Goal: Task Accomplishment & Management: Use online tool/utility

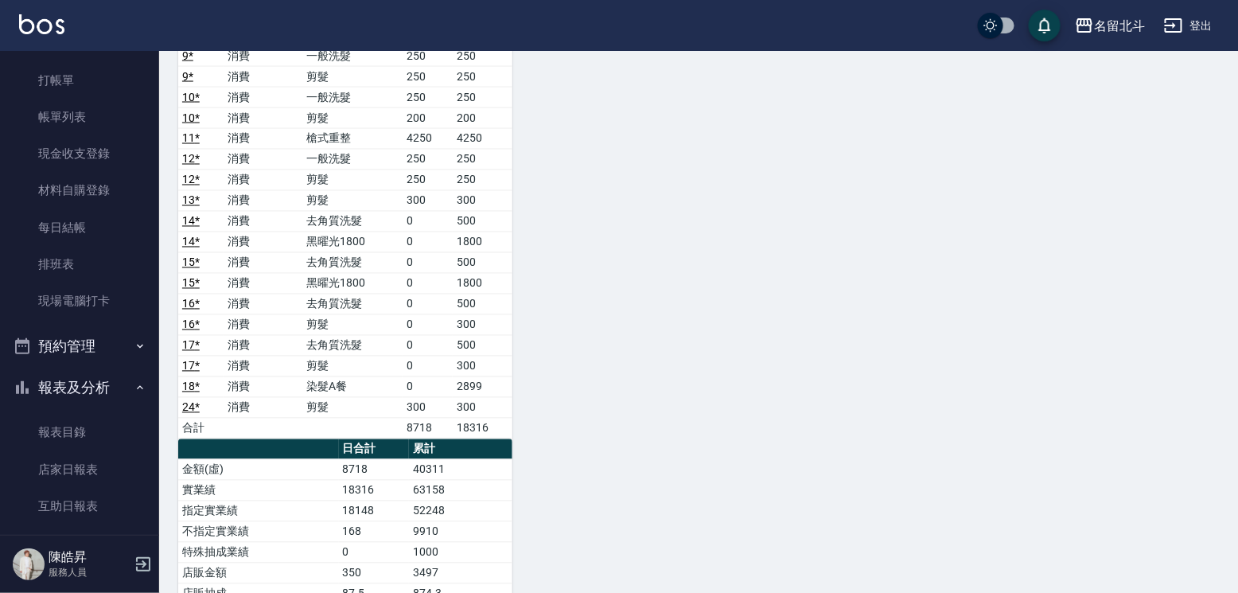
scroll to position [29, 0]
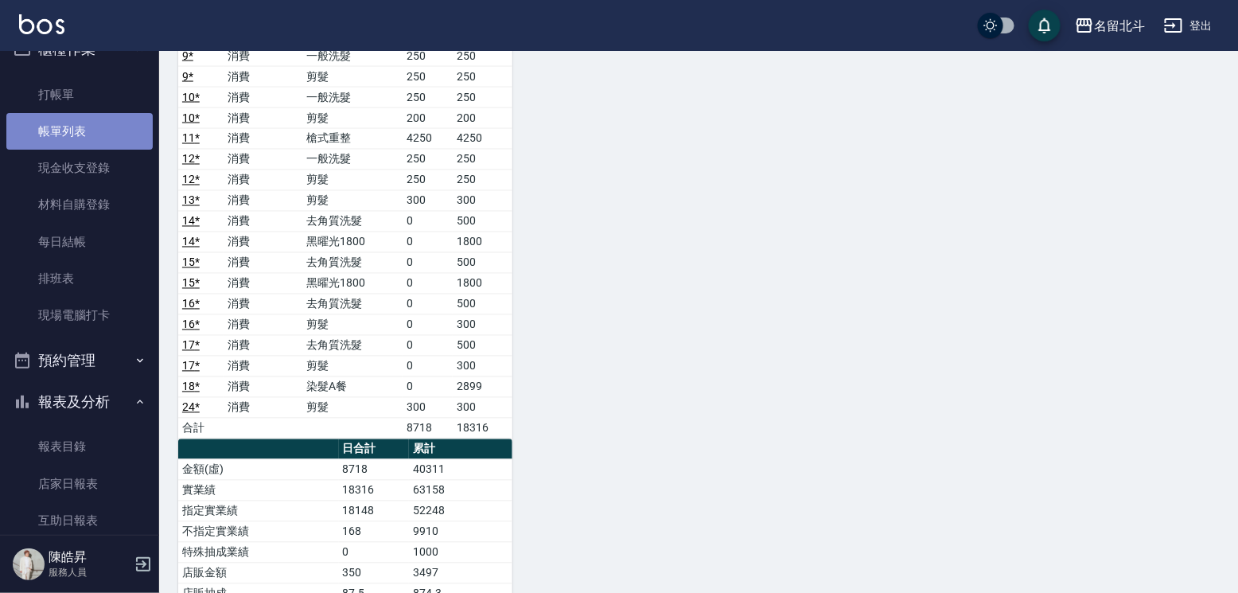
click at [101, 133] on link "帳單列表" at bounding box center [79, 131] width 146 height 37
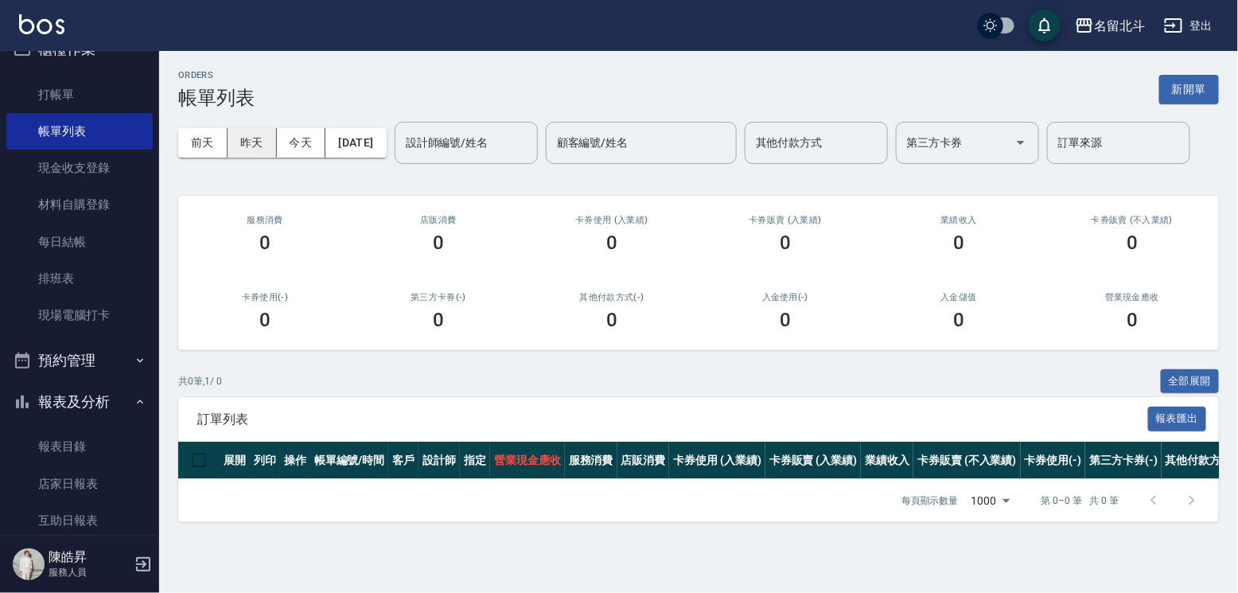
click at [260, 139] on button "昨天" at bounding box center [252, 142] width 49 height 29
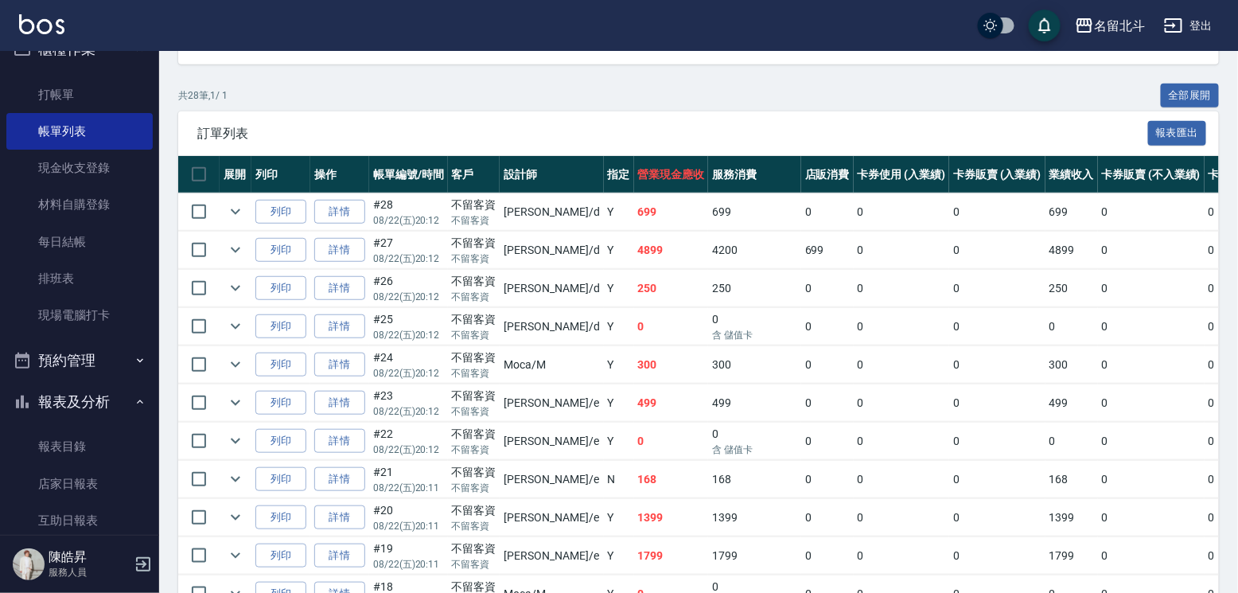
scroll to position [318, 0]
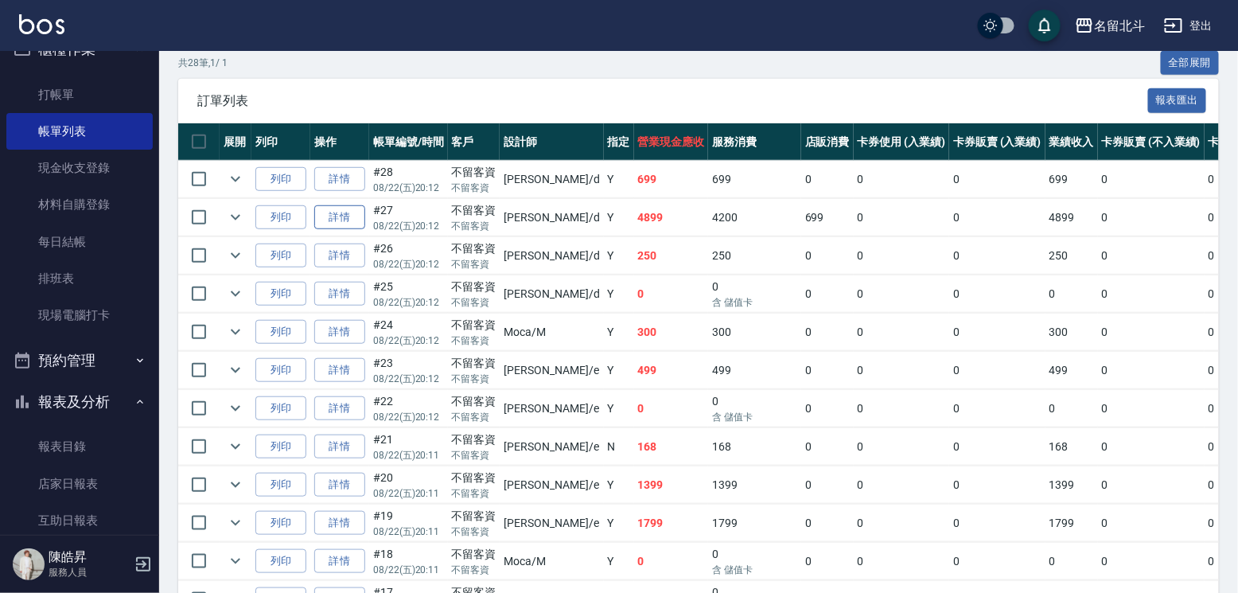
click at [360, 230] on link "詳情" at bounding box center [339, 217] width 51 height 25
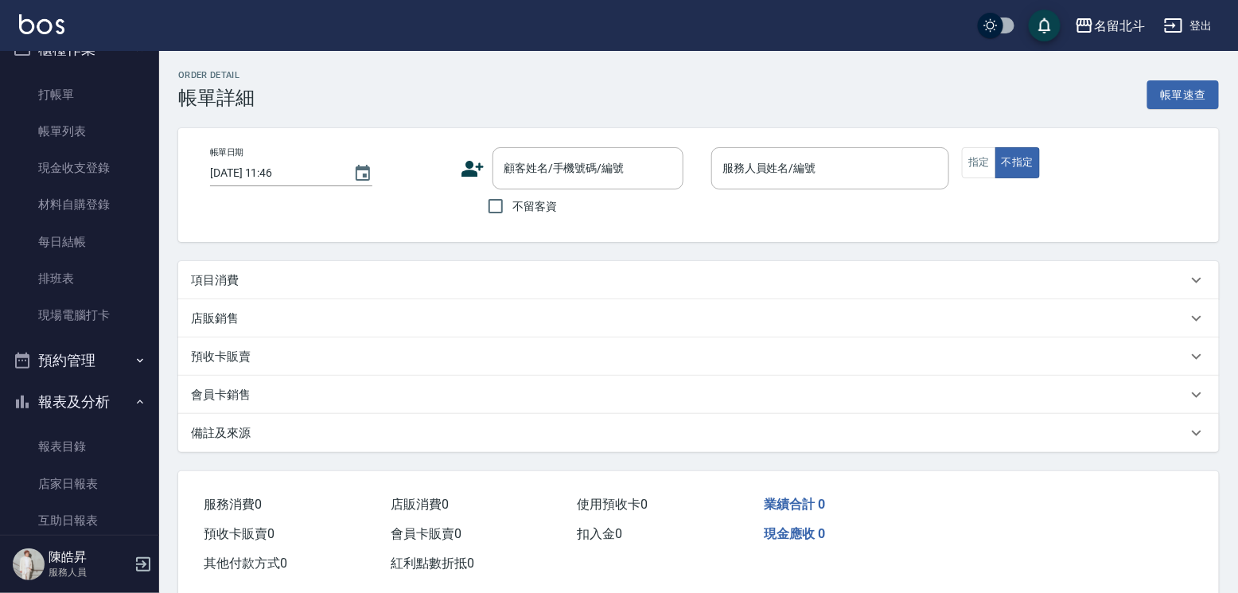
type input "[DATE] 20:12"
checkbox input "true"
type input "[PERSON_NAME] -d"
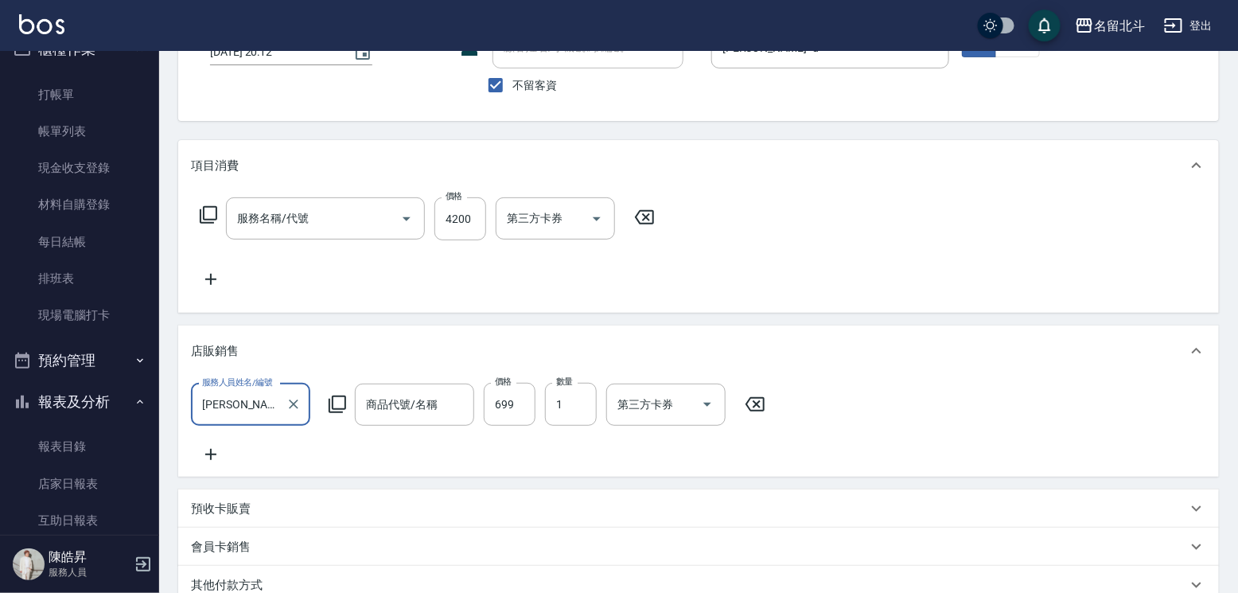
type input "水水沁涼洗護組"
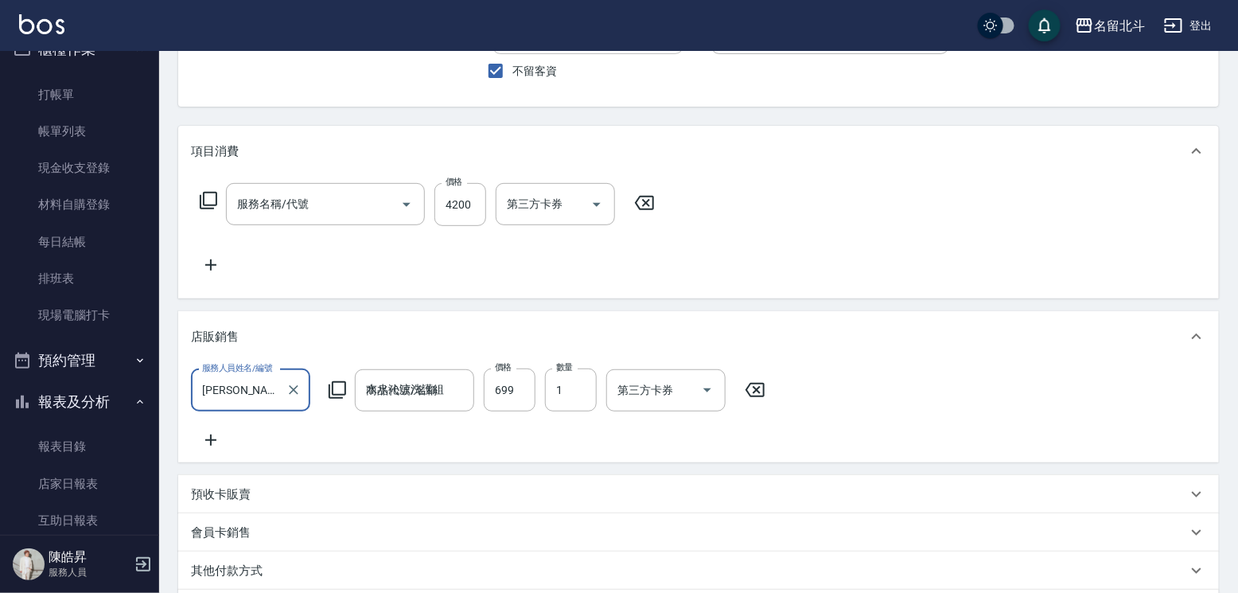
type input "燙送染B餐(28)"
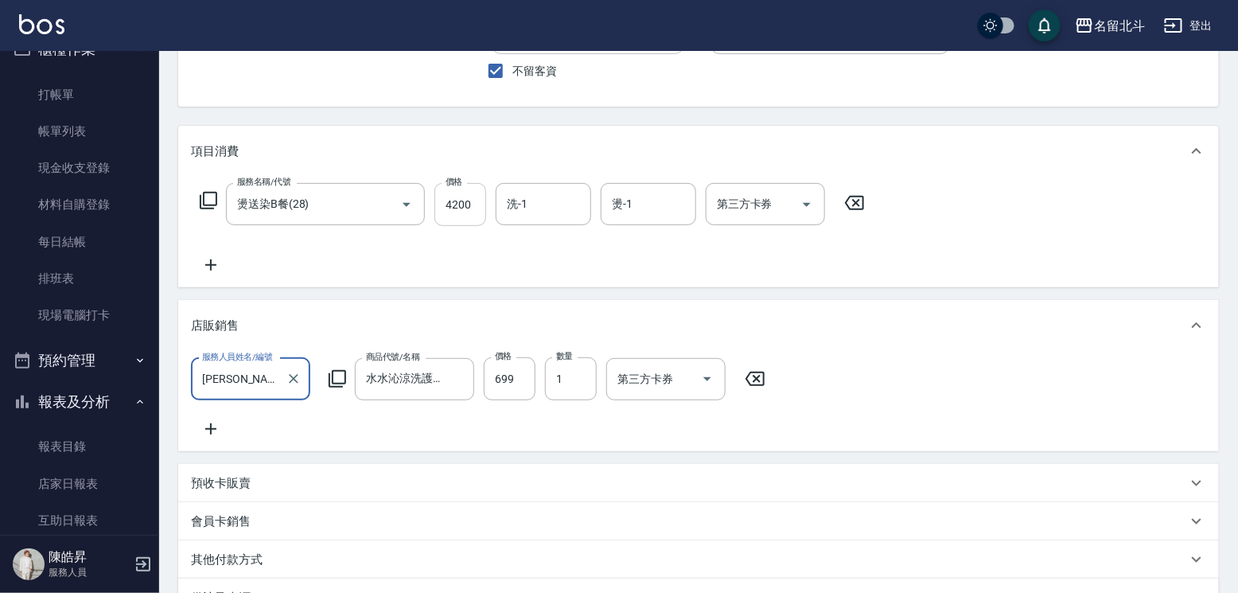
click at [468, 211] on input "4200" at bounding box center [460, 204] width 52 height 43
type input "2200"
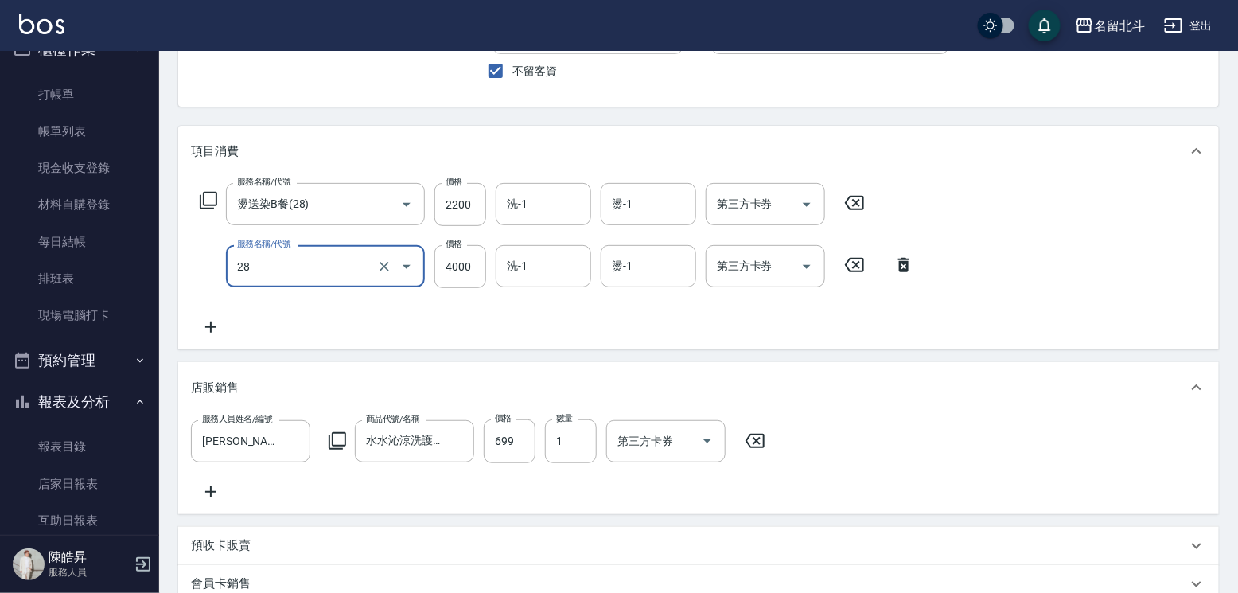
type input "燙送染B餐(28)"
type input "2000"
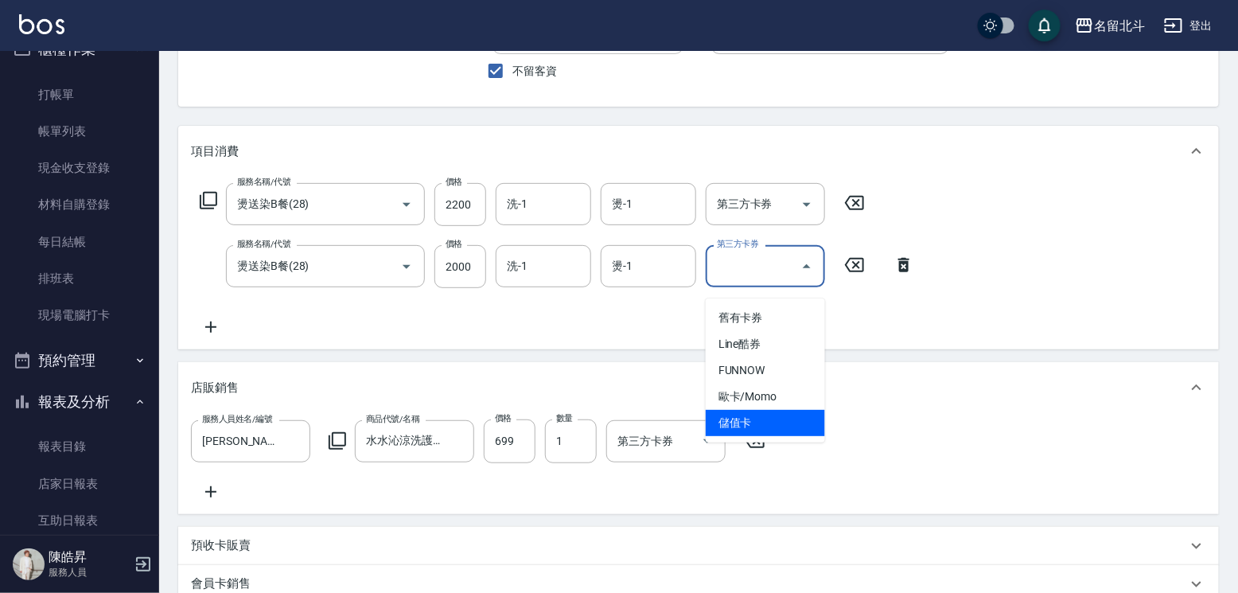
type input "儲值卡"
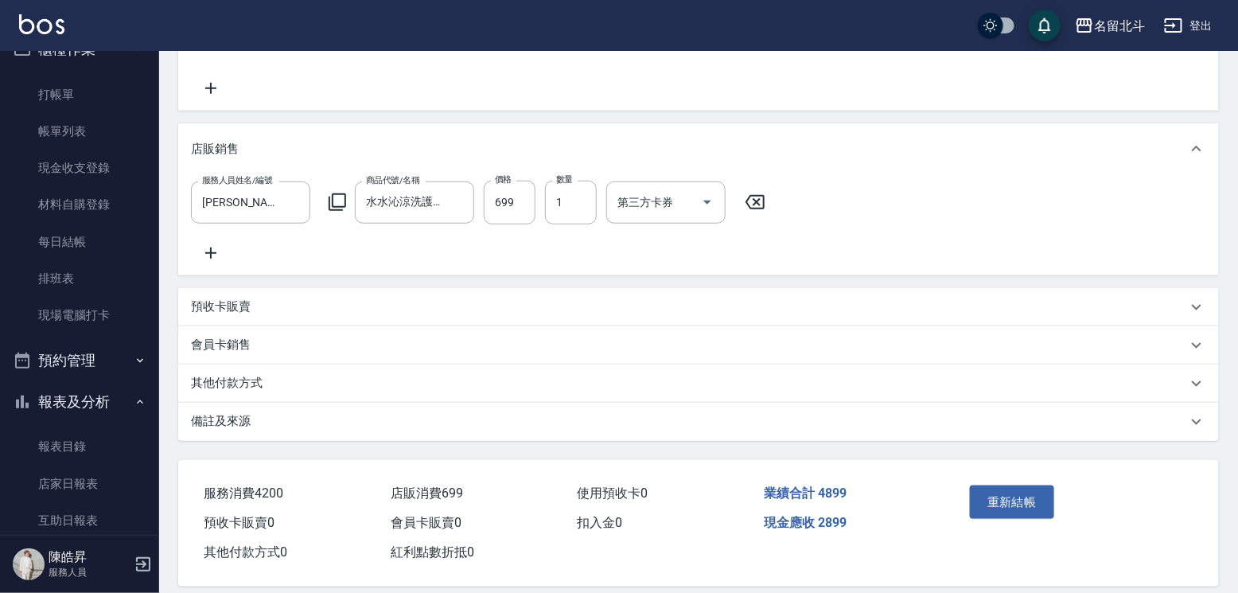
scroll to position [477, 0]
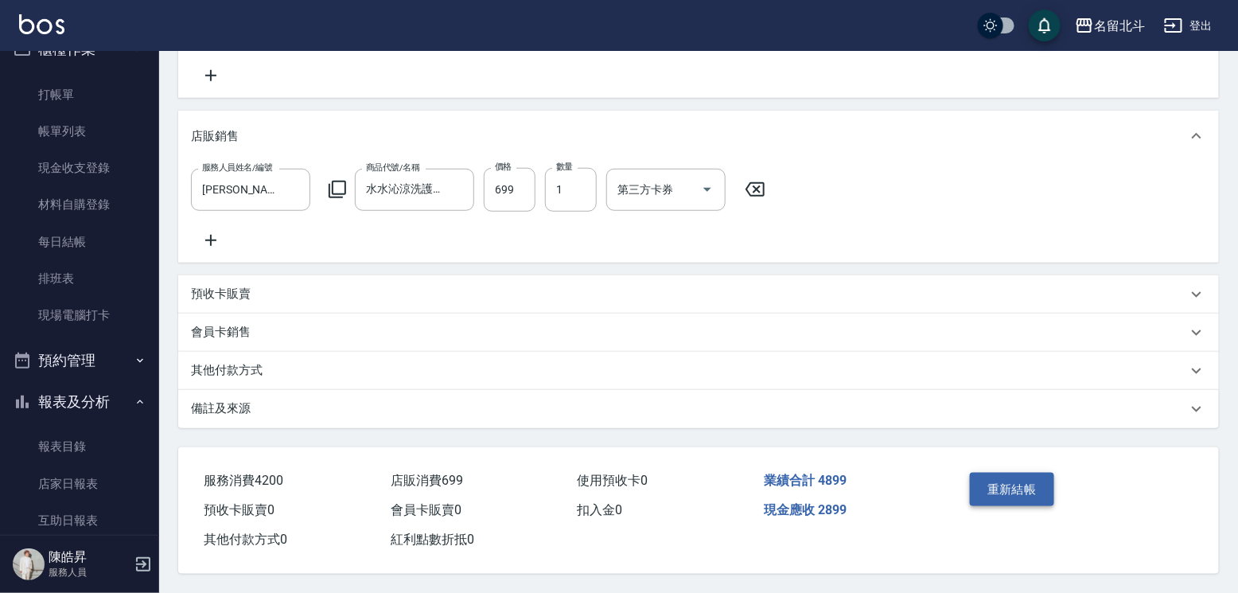
click at [1023, 473] on button "重新結帳" at bounding box center [1012, 489] width 84 height 33
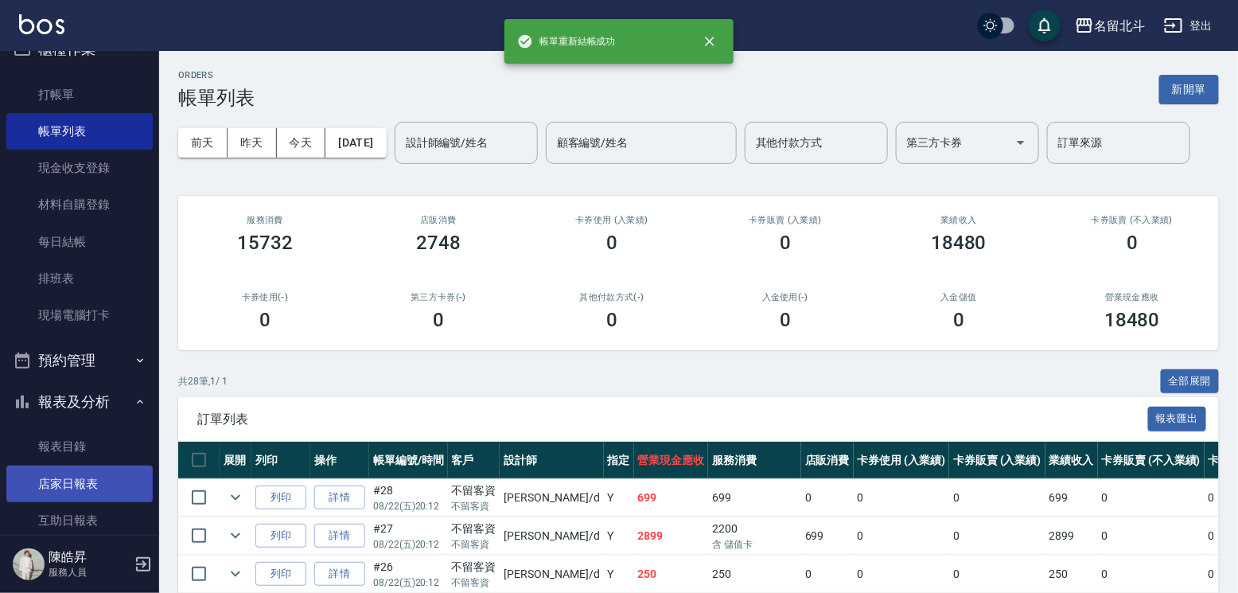
scroll to position [267, 0]
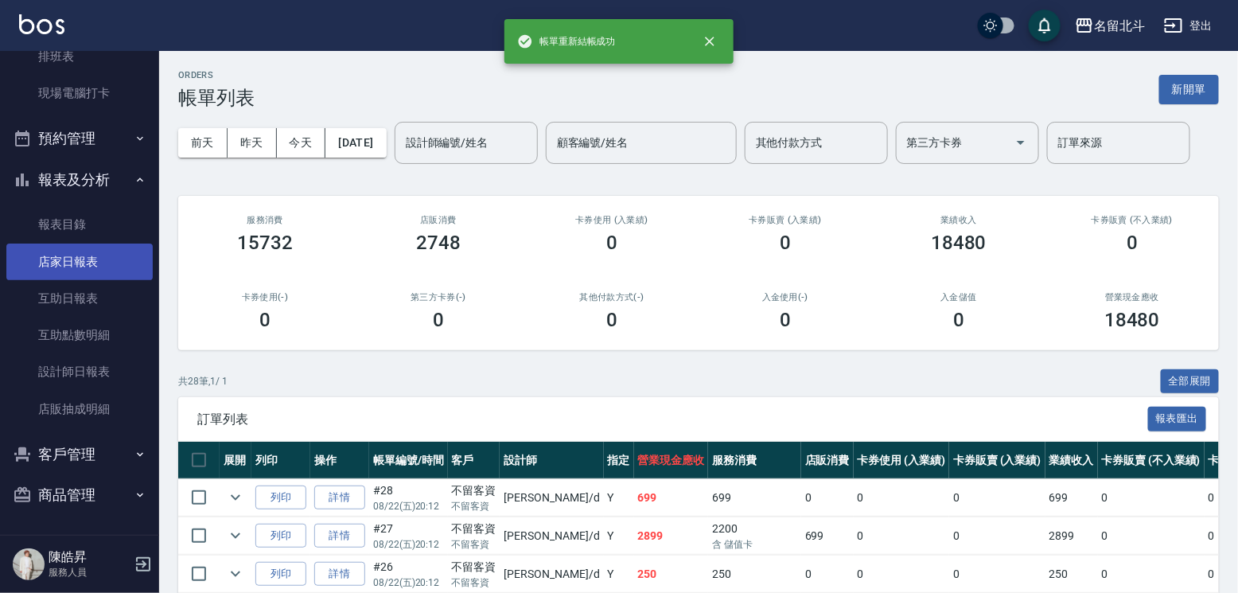
click at [105, 260] on link "店家日報表" at bounding box center [79, 262] width 146 height 37
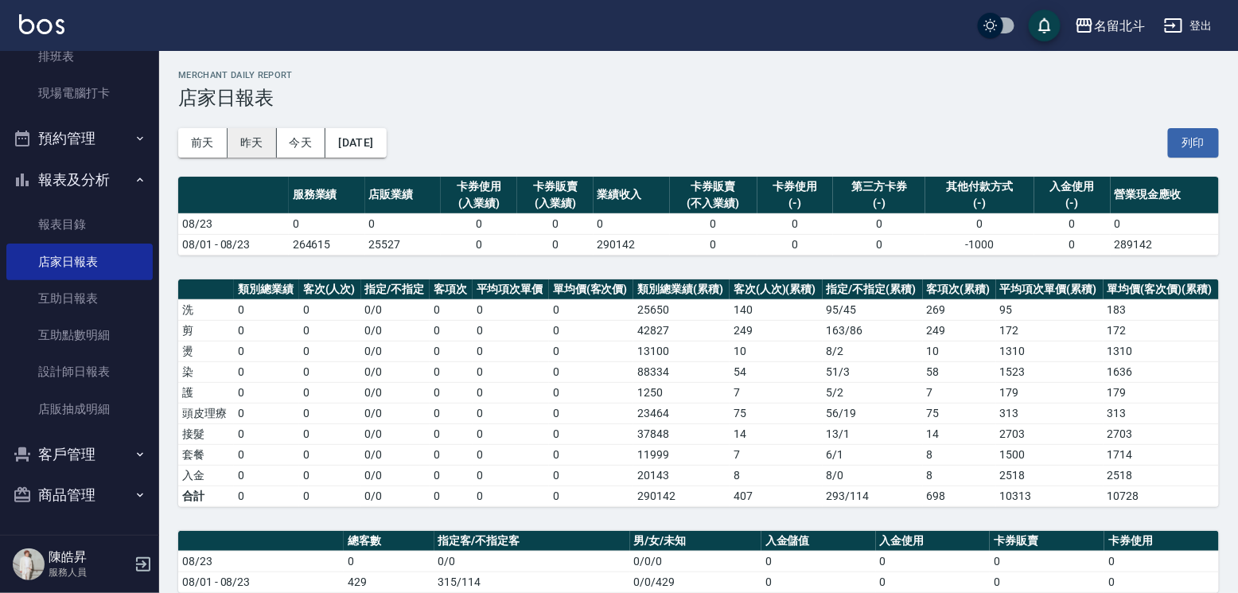
click at [253, 147] on button "昨天" at bounding box center [252, 142] width 49 height 29
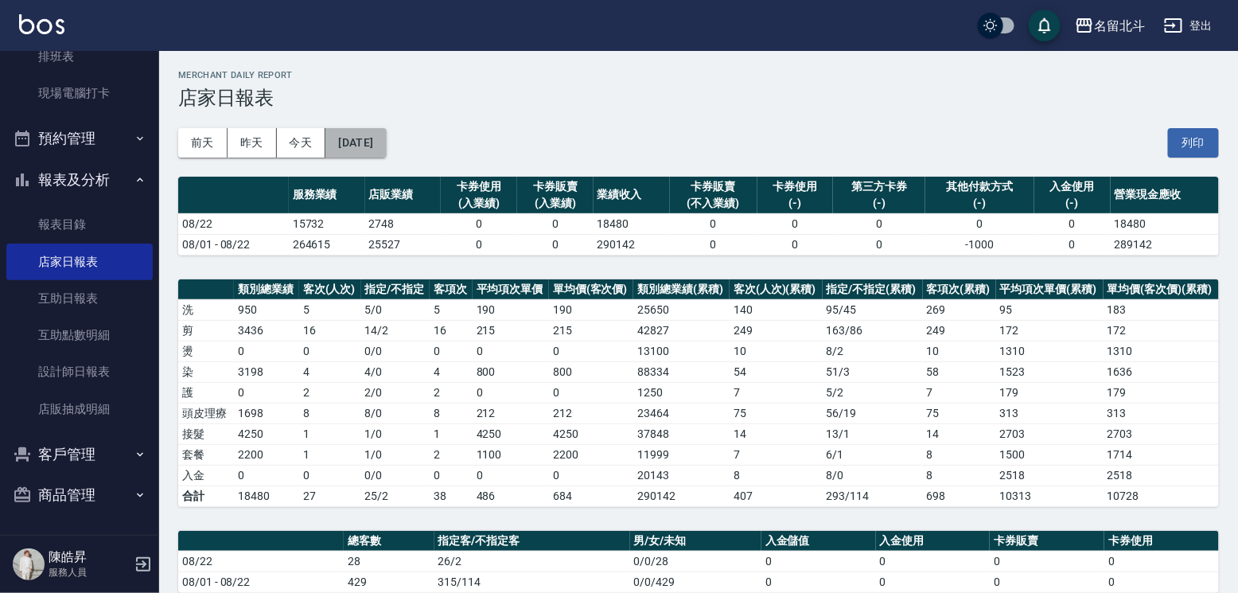
click at [361, 134] on button "[DATE]" at bounding box center [355, 142] width 60 height 29
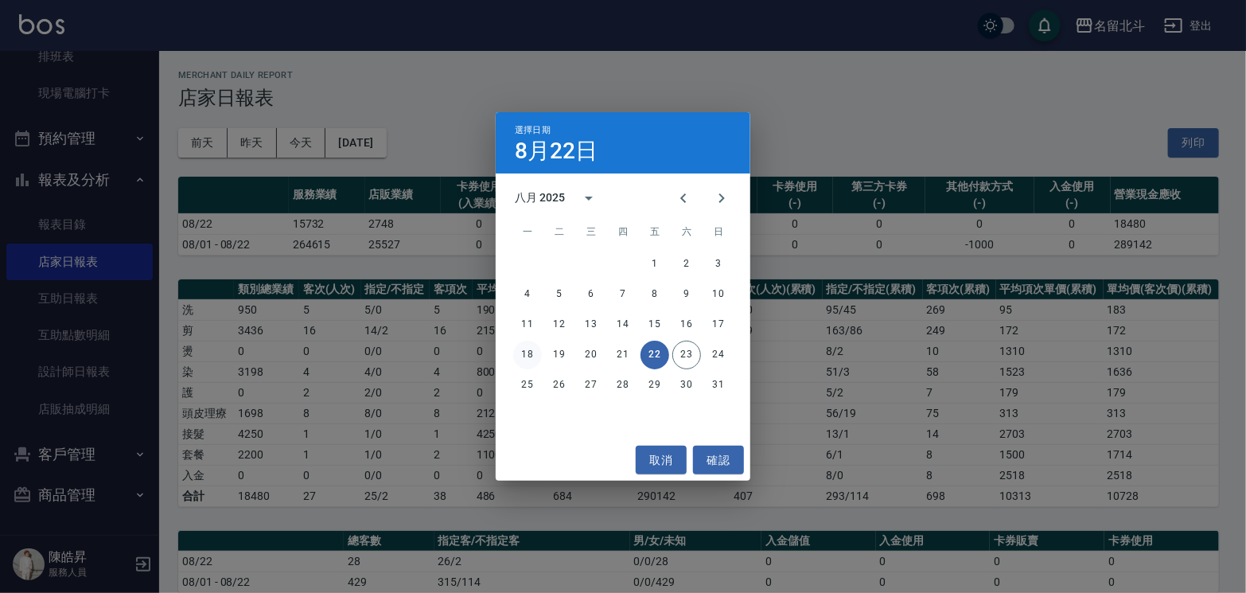
click at [532, 357] on button "18" at bounding box center [527, 355] width 29 height 29
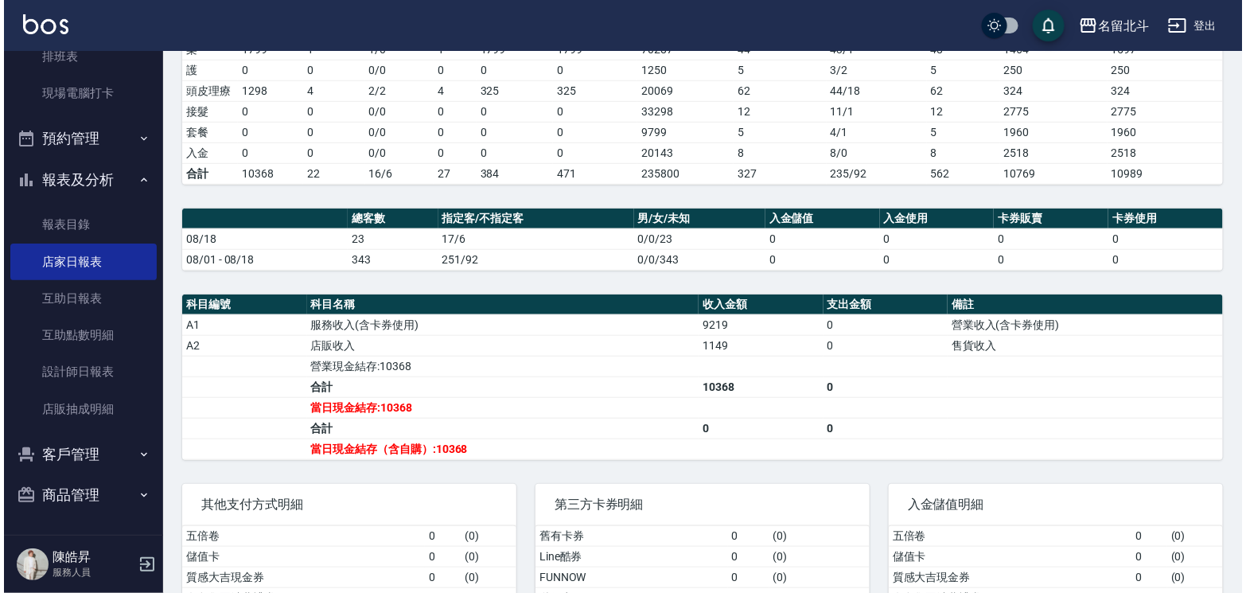
scroll to position [73, 0]
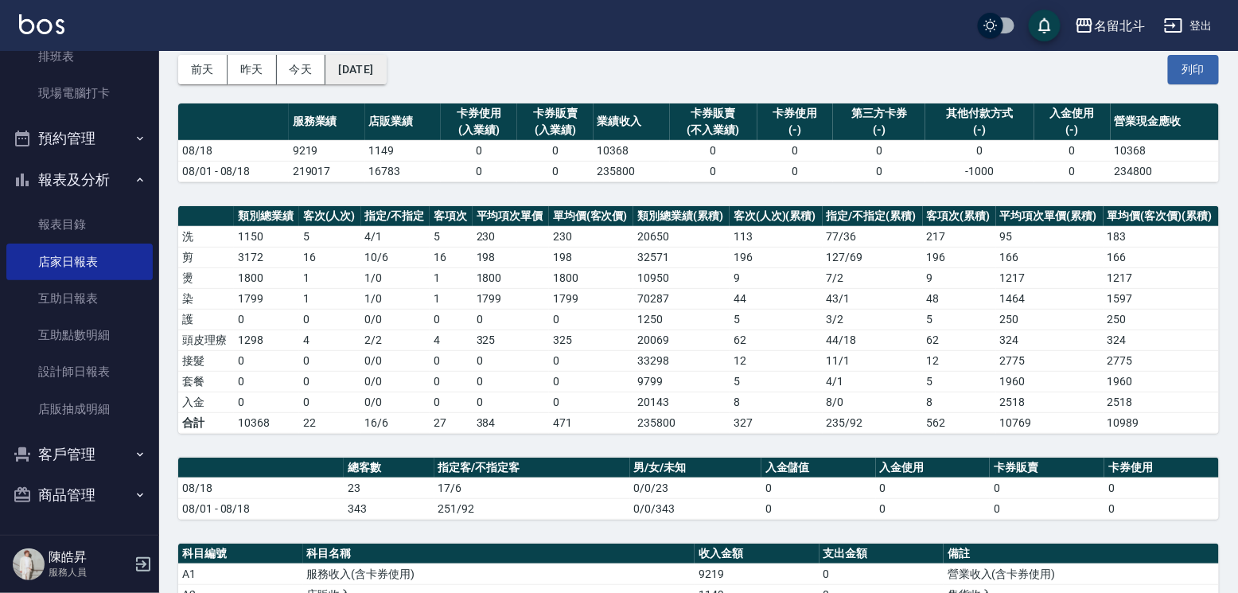
drag, startPoint x: 376, startPoint y: 53, endPoint x: 379, endPoint y: 63, distance: 10.6
click at [378, 58] on div "[DATE] [DATE] [DATE] [DATE] 列印" at bounding box center [698, 70] width 1041 height 68
click at [379, 63] on button "[DATE]" at bounding box center [355, 69] width 60 height 29
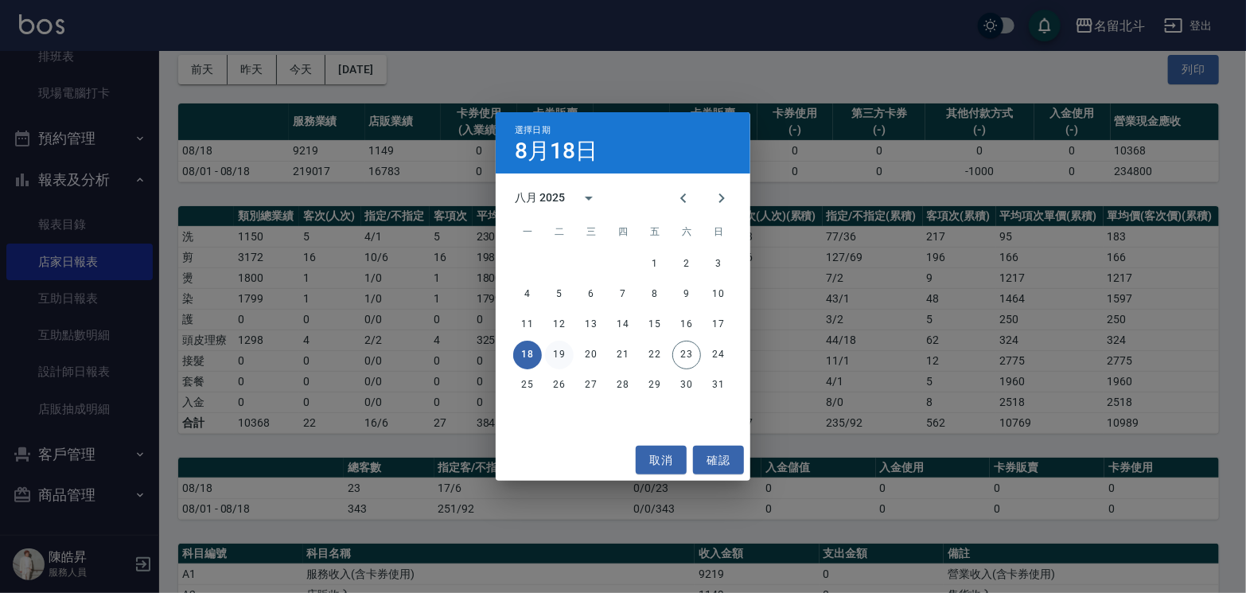
click at [554, 351] on button "19" at bounding box center [559, 355] width 29 height 29
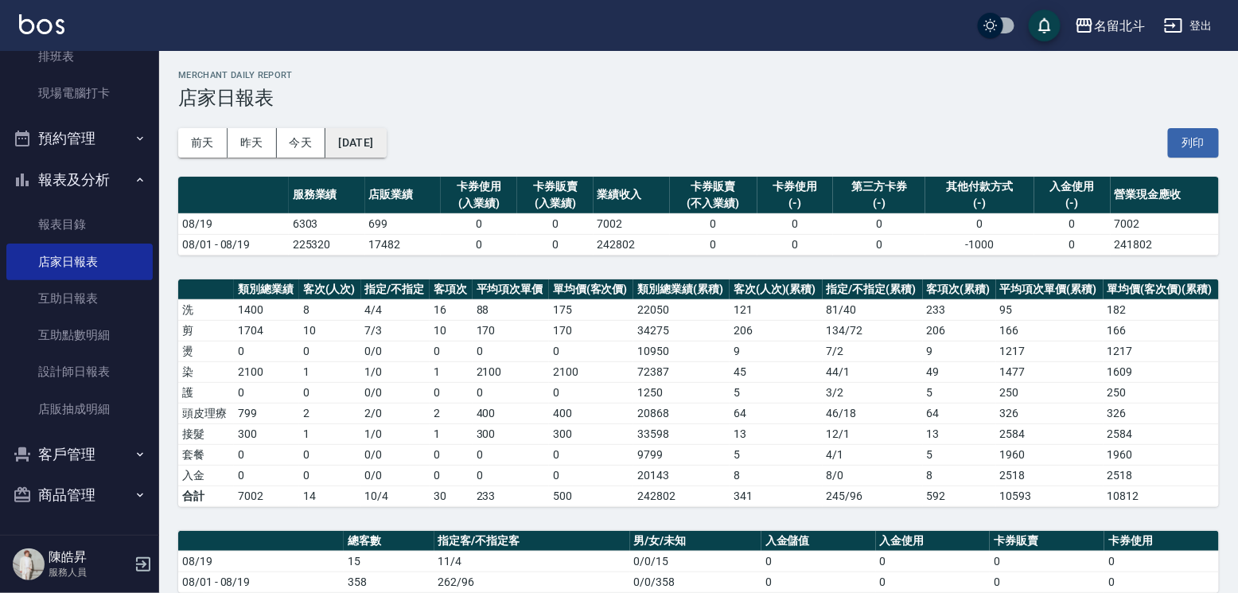
click at [368, 142] on button "[DATE]" at bounding box center [355, 142] width 60 height 29
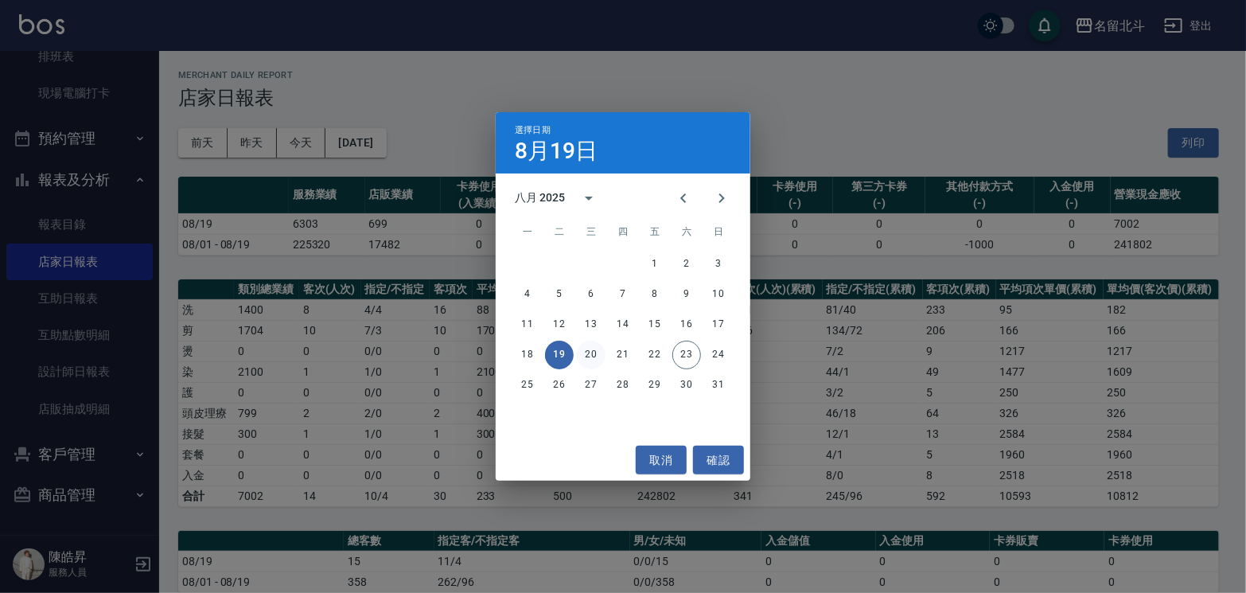
click at [592, 351] on button "20" at bounding box center [591, 355] width 29 height 29
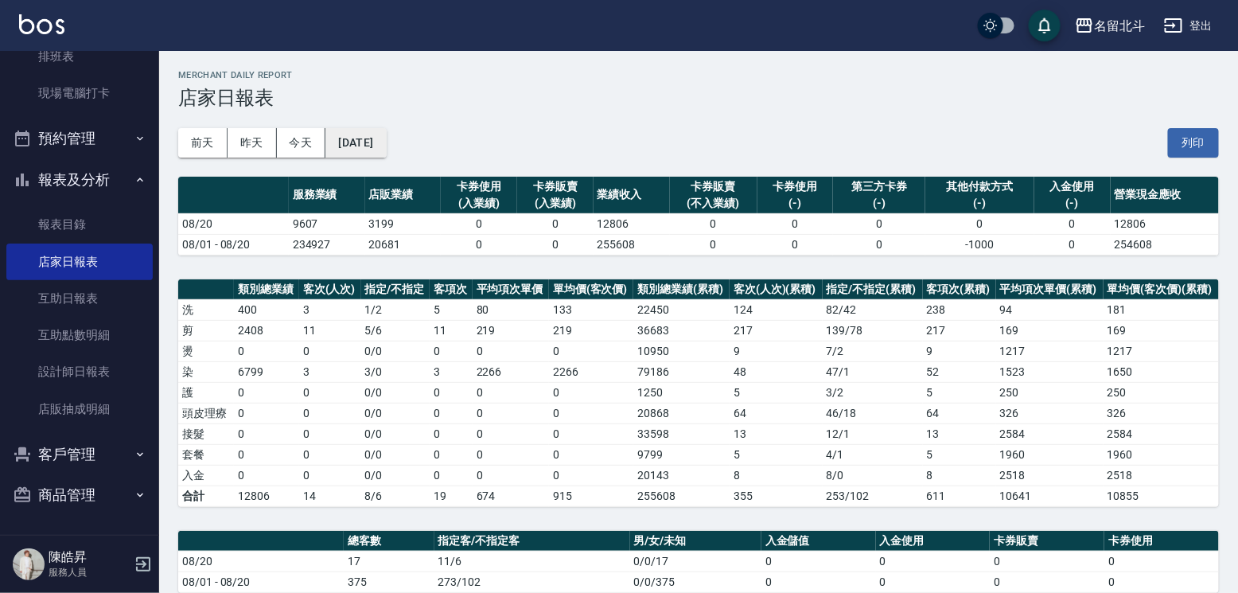
click at [386, 150] on button "[DATE]" at bounding box center [355, 142] width 60 height 29
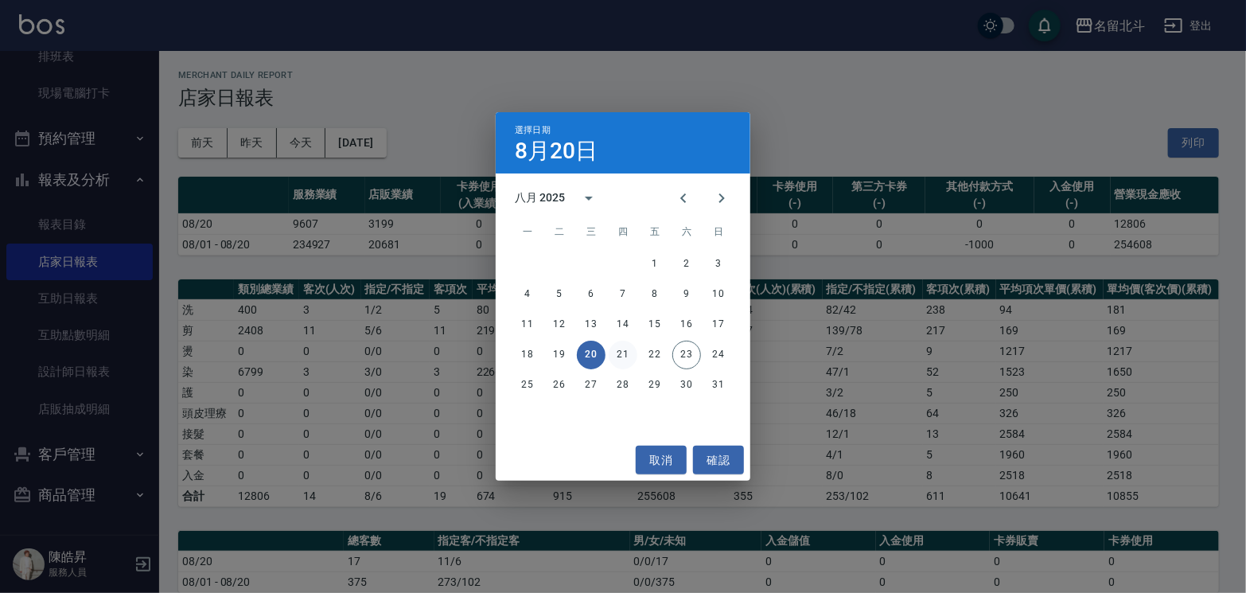
click at [625, 351] on button "21" at bounding box center [623, 355] width 29 height 29
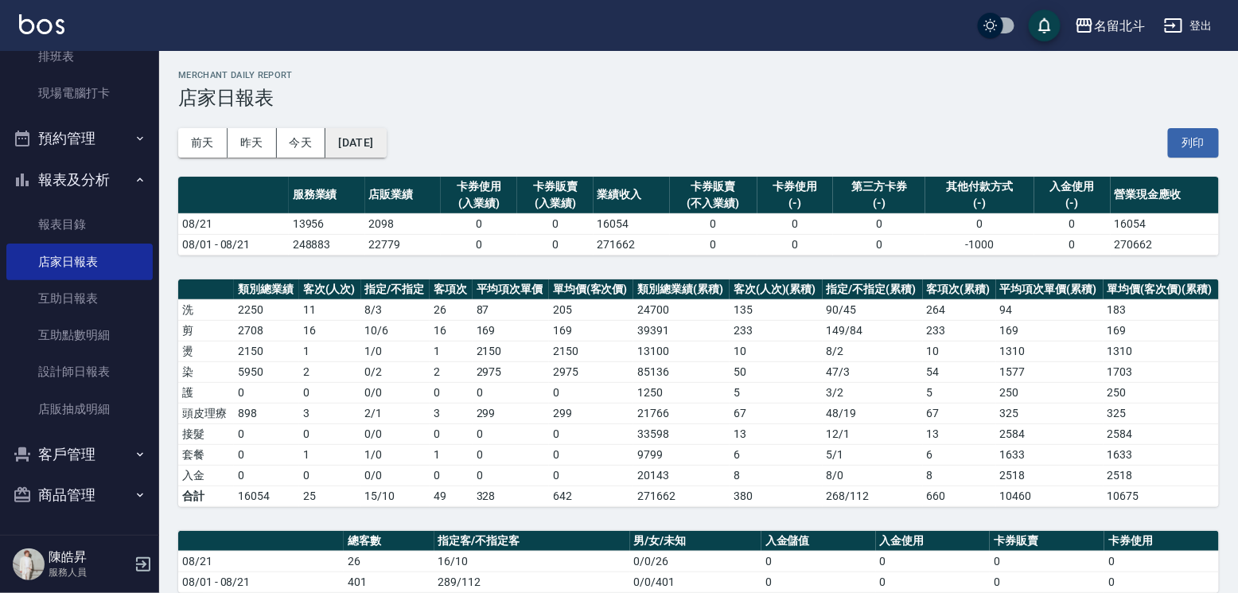
click at [375, 148] on button "[DATE]" at bounding box center [355, 142] width 60 height 29
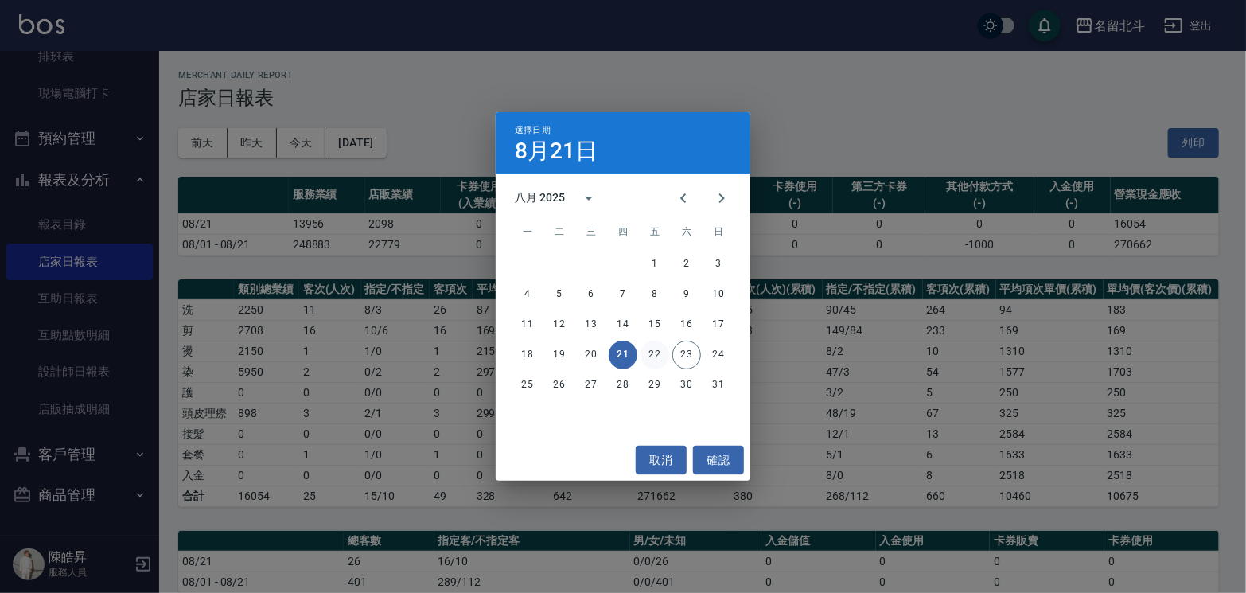
click at [648, 353] on button "22" at bounding box center [655, 355] width 29 height 29
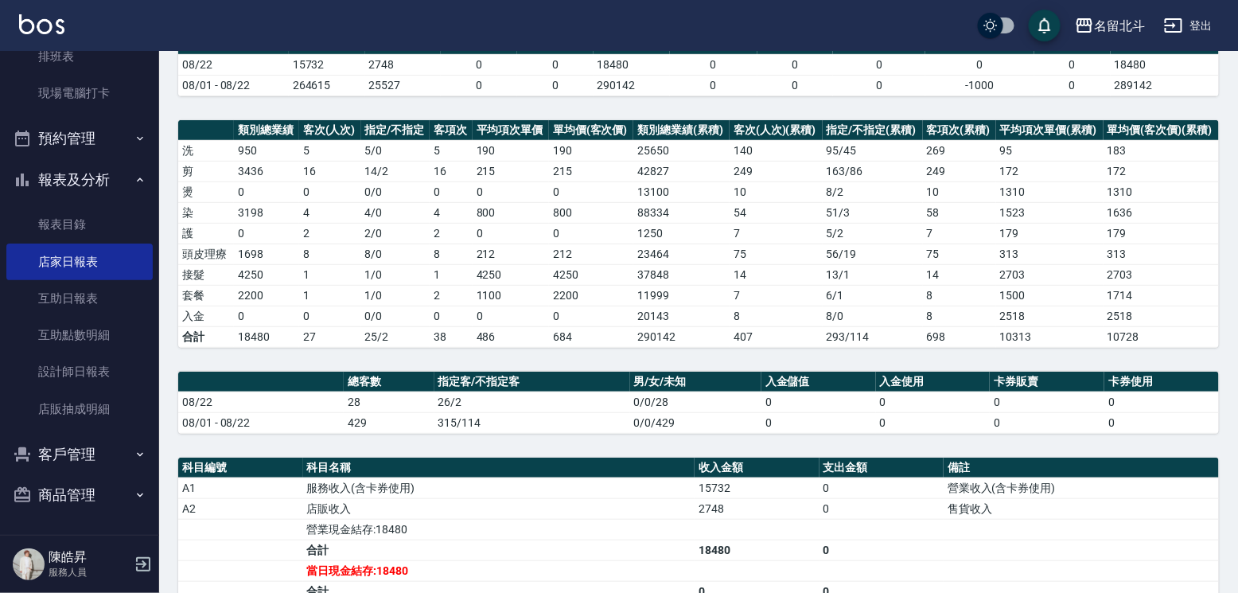
scroll to position [318, 0]
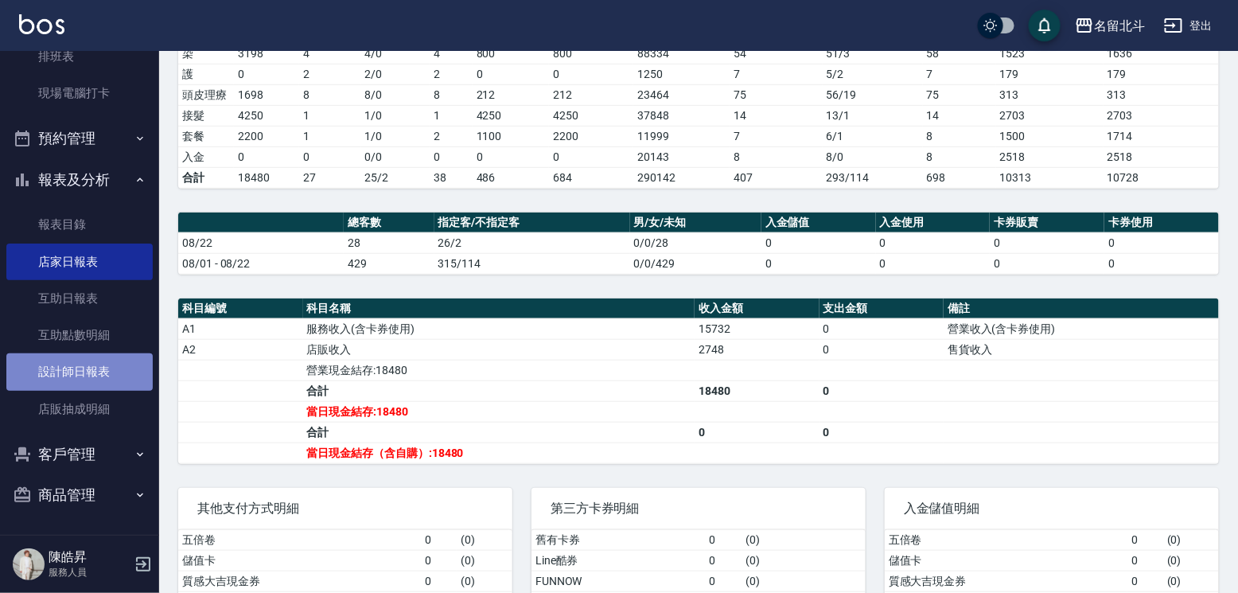
click at [81, 369] on link "設計師日報表" at bounding box center [79, 371] width 146 height 37
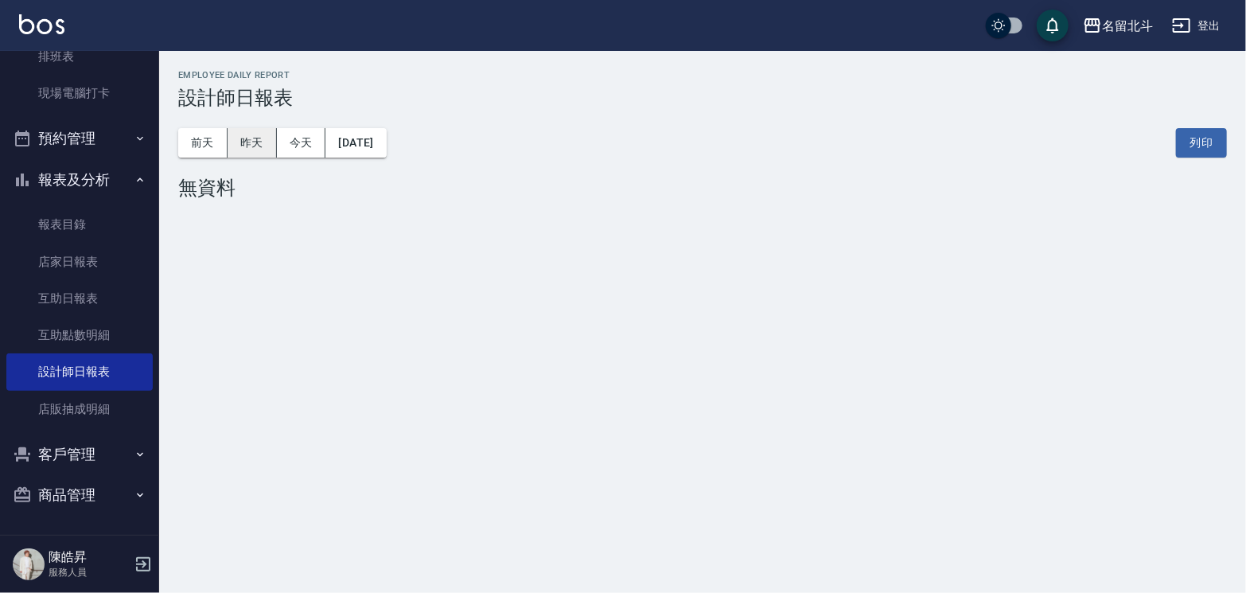
click at [254, 146] on button "昨天" at bounding box center [252, 142] width 49 height 29
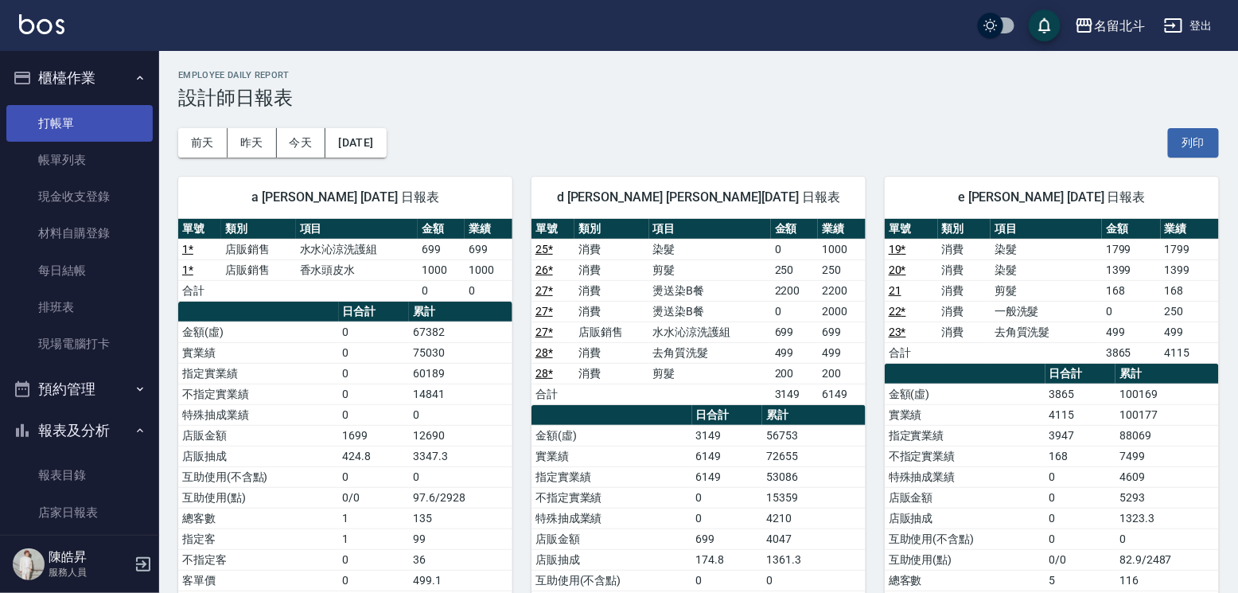
click at [88, 114] on link "打帳單" at bounding box center [79, 123] width 146 height 37
